Goal: Information Seeking & Learning: Check status

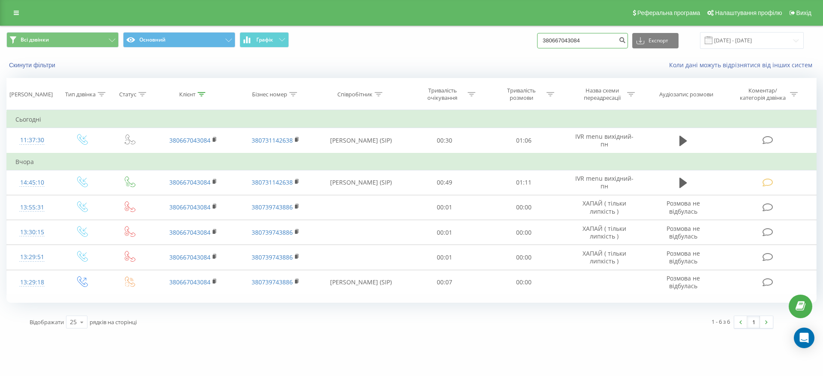
click at [606, 35] on input "380667043084" at bounding box center [582, 40] width 91 height 15
click at [605, 36] on input "380667043084" at bounding box center [582, 40] width 91 height 15
paste input "0445023910"
type input "3806670430840445023910"
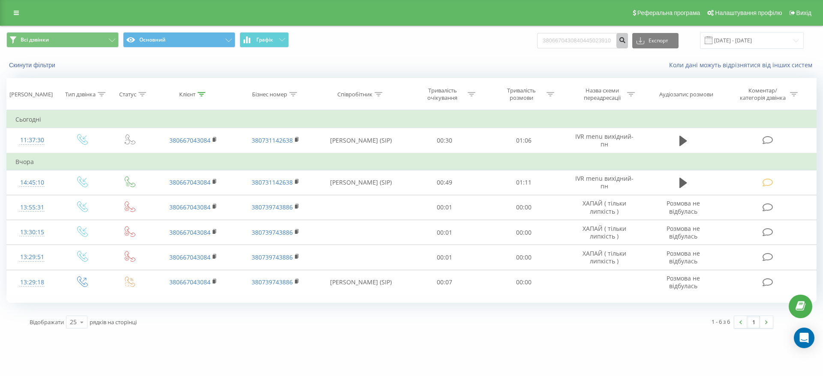
click at [626, 38] on icon "submit" at bounding box center [621, 38] width 7 height 5
click at [618, 38] on input "3806670430840445023910" at bounding box center [582, 40] width 91 height 15
paste input "0445023910"
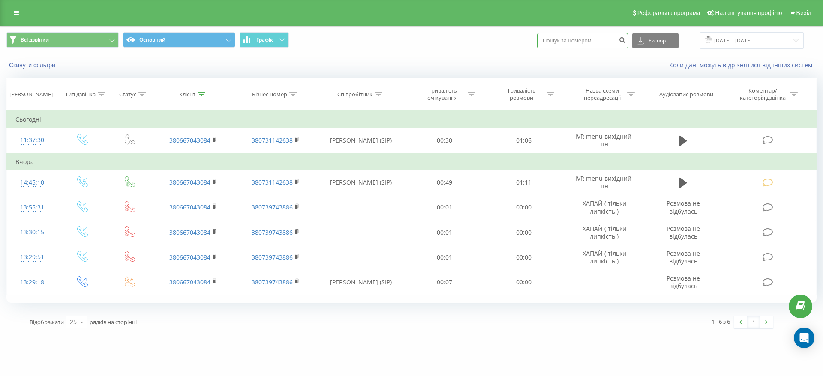
type input "0445023910"
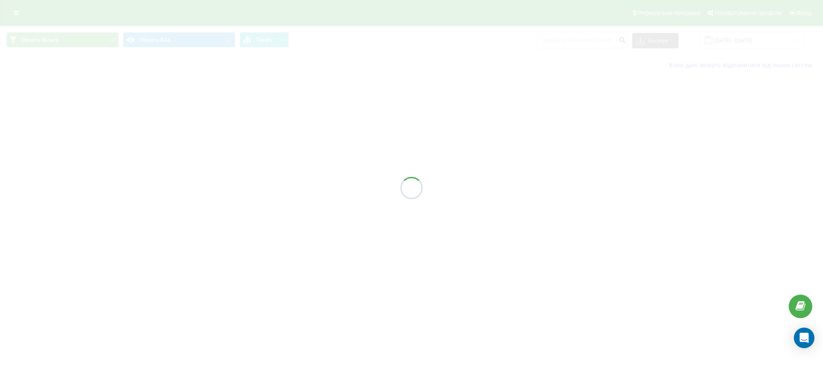
click at [585, 44] on div at bounding box center [411, 188] width 823 height 376
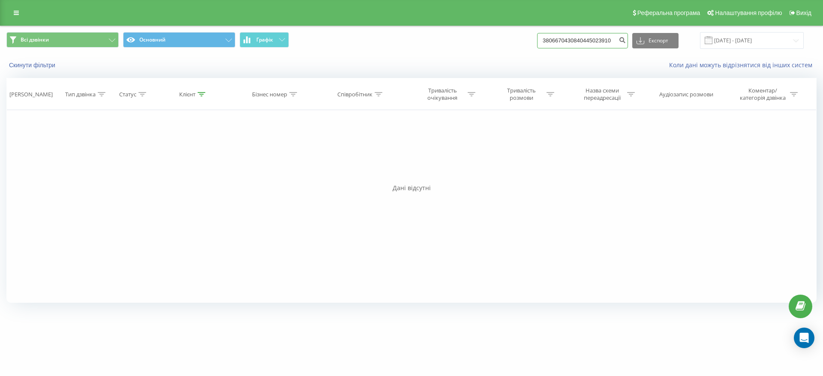
click at [604, 38] on input "3806670430840445023910" at bounding box center [582, 40] width 91 height 15
paste input "0445023910"
type input "0445023910"
click at [626, 42] on button "submit" at bounding box center [622, 40] width 12 height 15
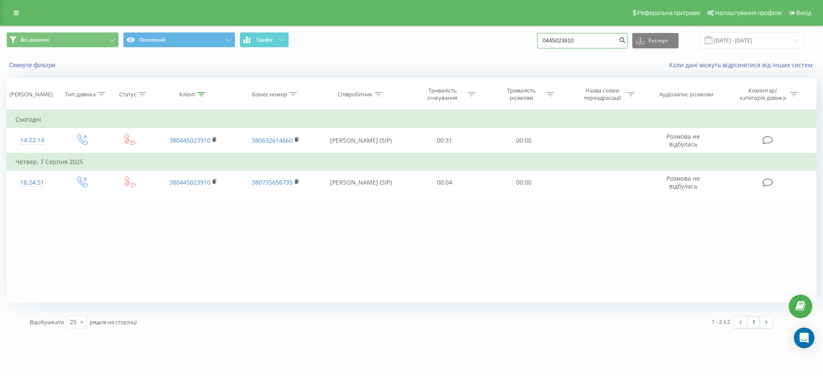
click at [587, 37] on input "0445023910" at bounding box center [582, 40] width 91 height 15
paste input "674087514"
type input "0674087514"
click at [626, 40] on icon "submit" at bounding box center [621, 38] width 7 height 5
